Goal: Find specific page/section: Find specific page/section

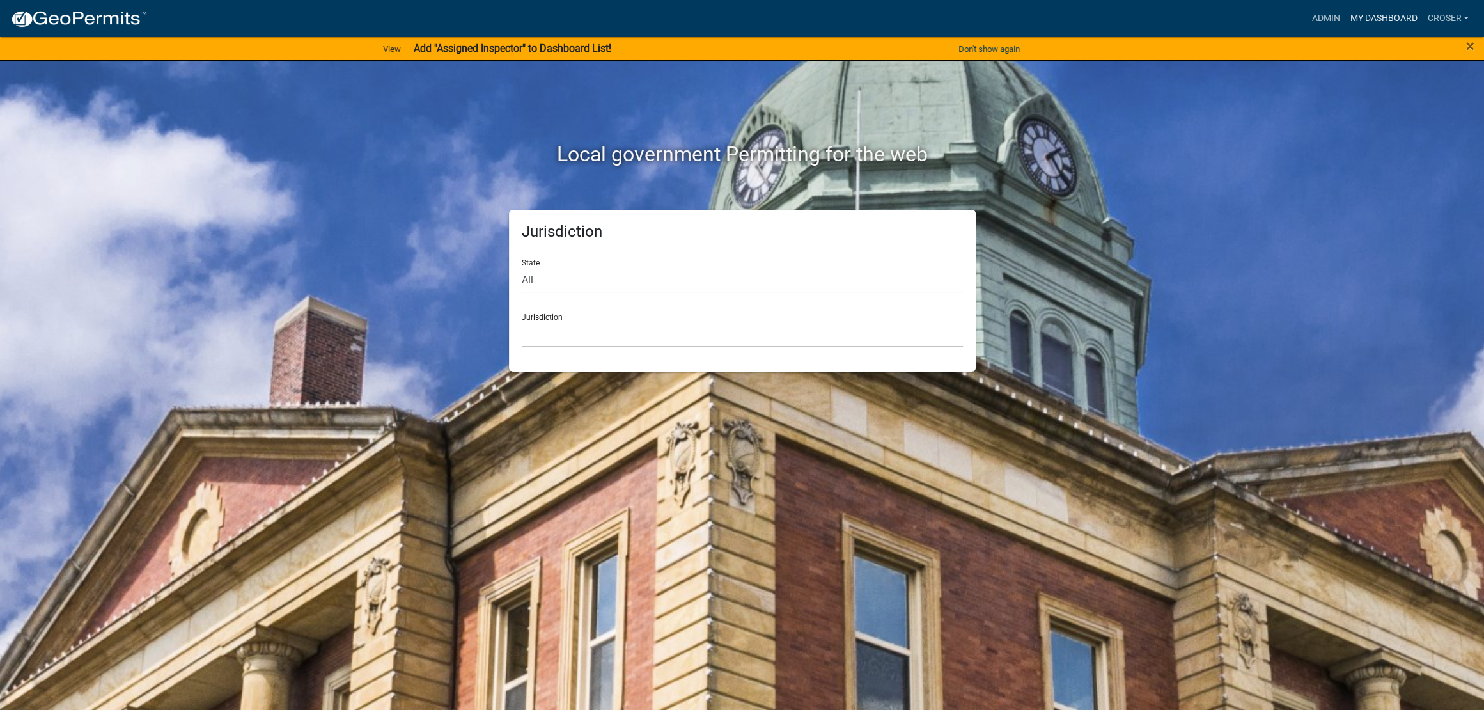
click at [1345, 19] on link "My Dashboard" at bounding box center [1383, 18] width 77 height 24
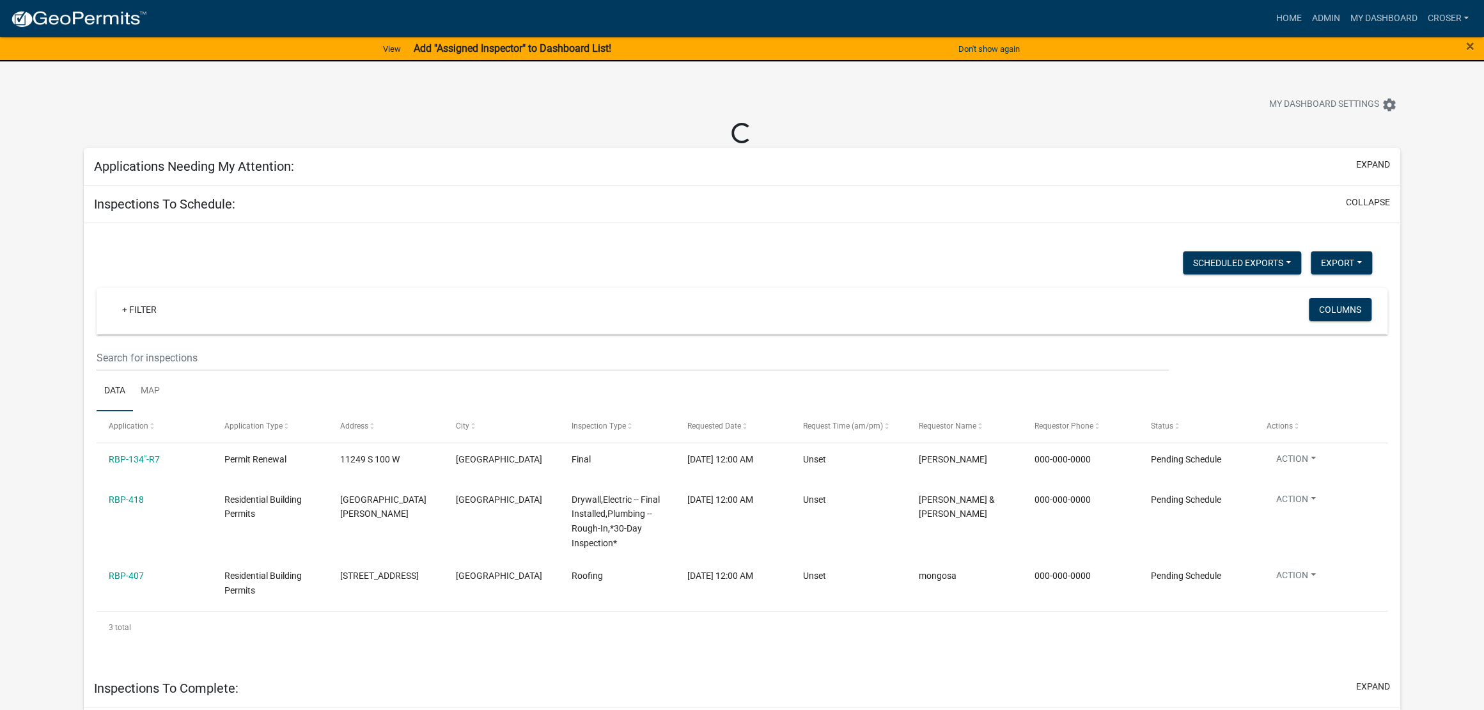
select select "3: 100"
click at [1294, 24] on link "Admin" at bounding box center [1313, 18] width 38 height 24
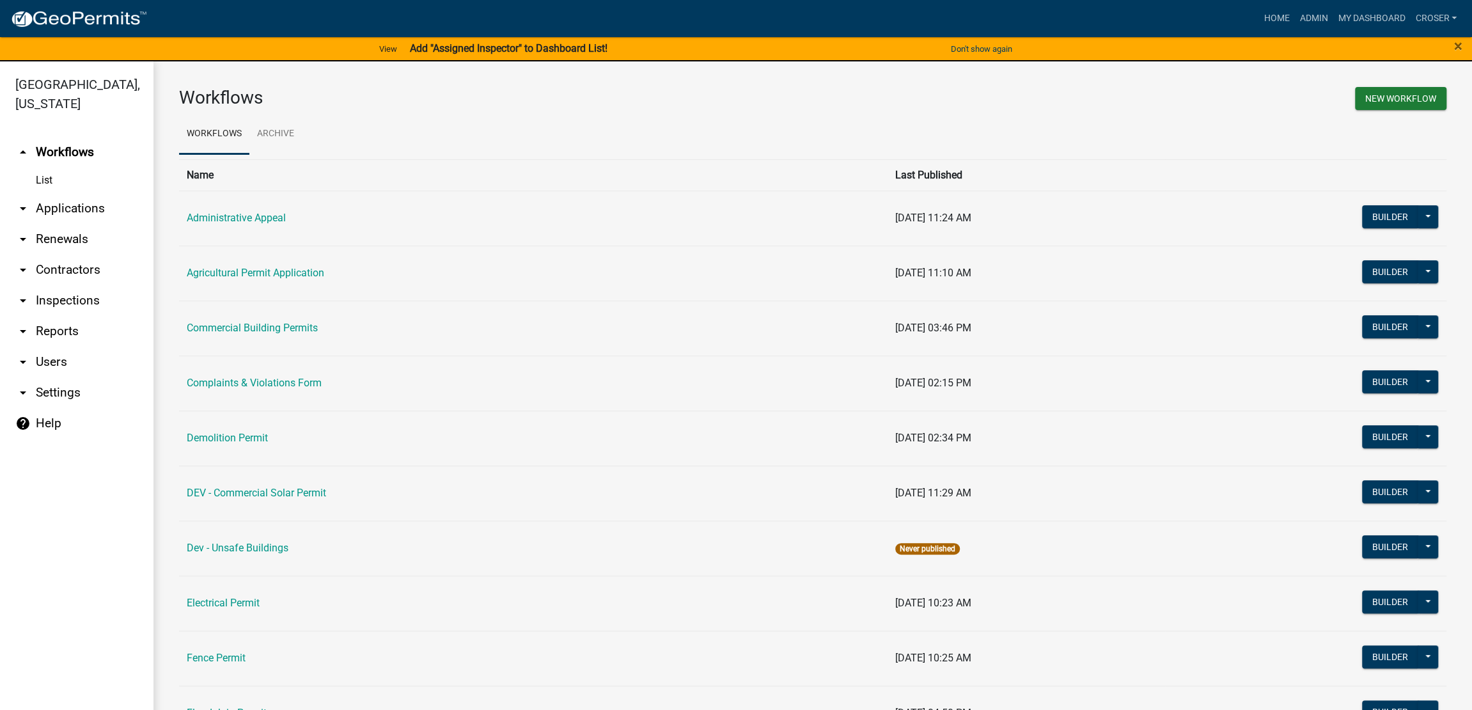
click at [99, 224] on link "arrow_drop_down Applications" at bounding box center [76, 208] width 153 height 31
